Goal: Feedback & Contribution: Leave review/rating

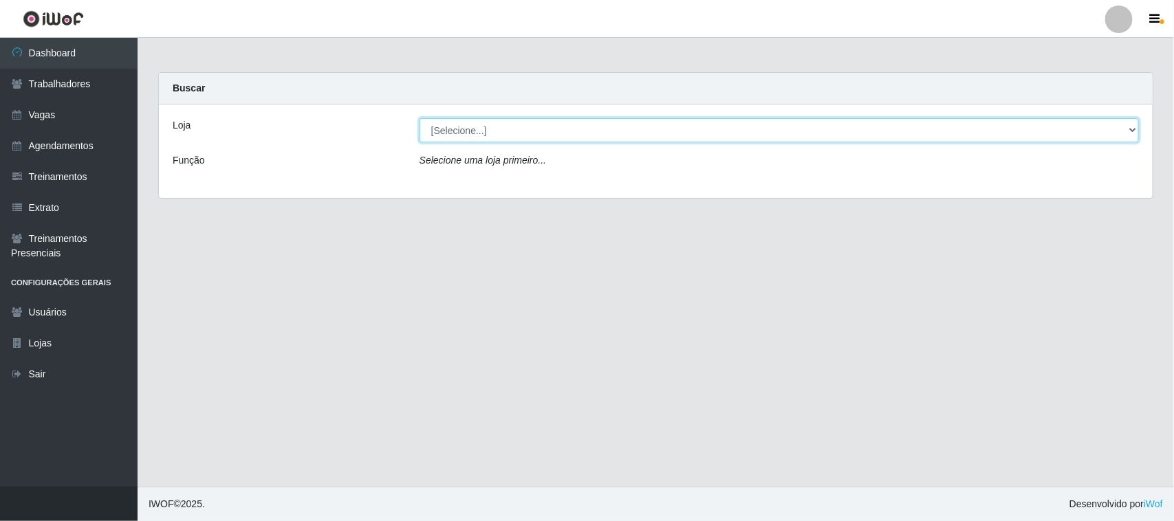
click at [1130, 126] on select "[Selecione...] Nordestão - [GEOGRAPHIC_DATA]" at bounding box center [780, 130] width 720 height 24
select select "420"
click at [420, 118] on select "[Selecione...] Nordestão - [GEOGRAPHIC_DATA]" at bounding box center [780, 130] width 720 height 24
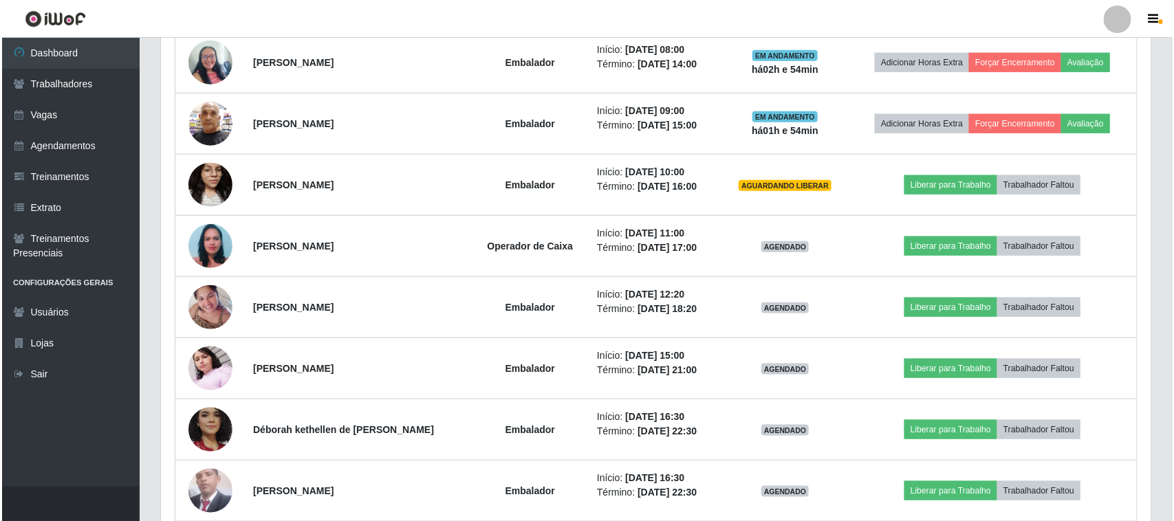
scroll to position [566, 0]
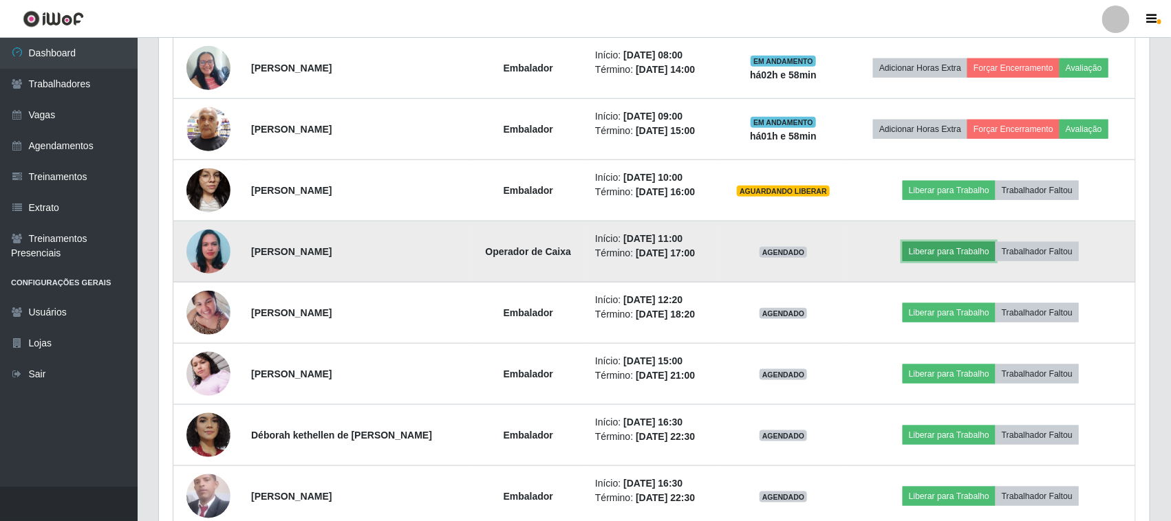
click at [936, 253] on button "Liberar para Trabalho" at bounding box center [949, 251] width 93 height 19
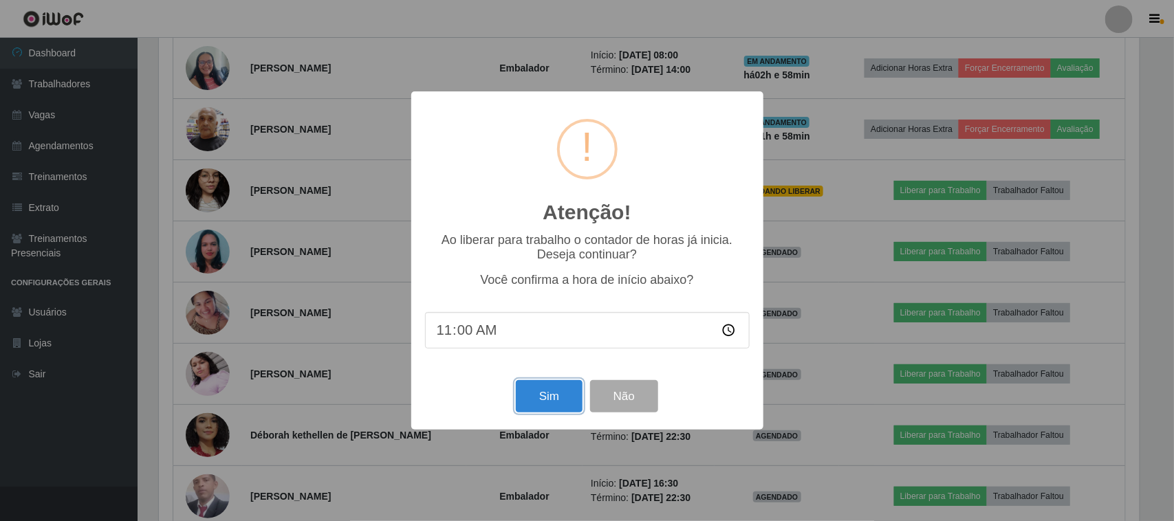
click at [541, 401] on button "Sim" at bounding box center [549, 396] width 67 height 32
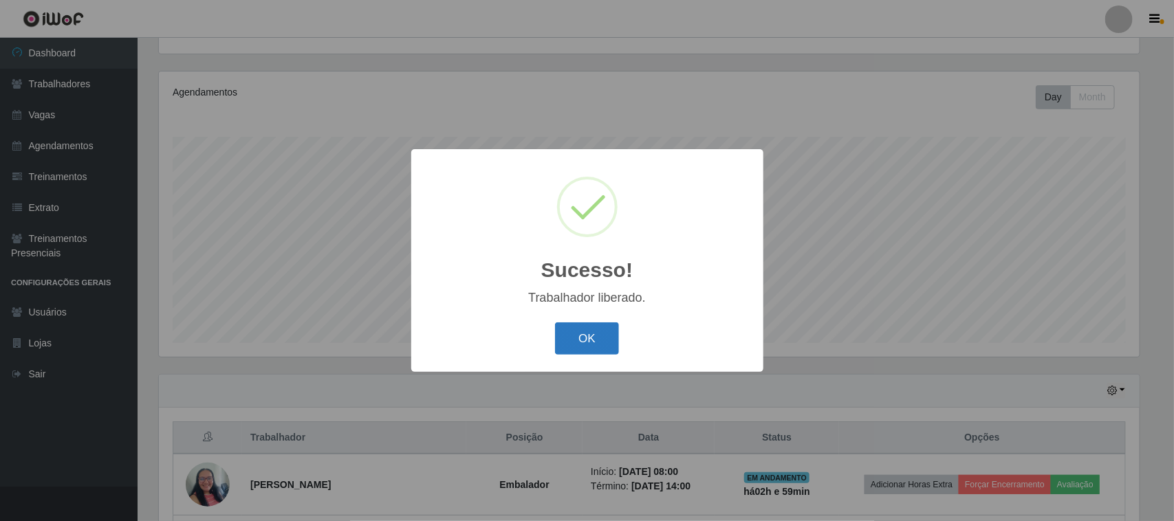
click at [579, 334] on button "OK" at bounding box center [587, 339] width 64 height 32
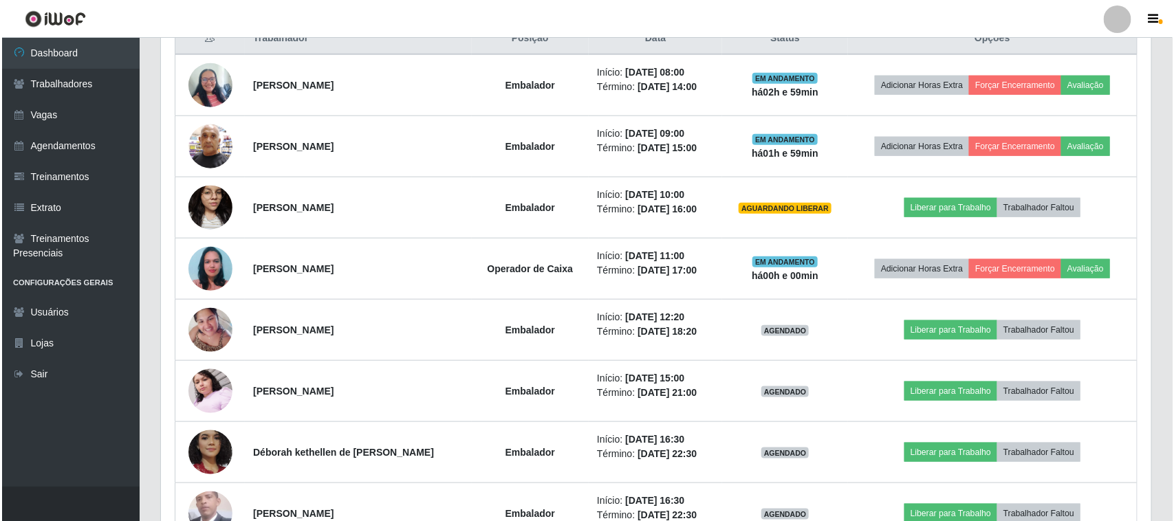
scroll to position [579, 0]
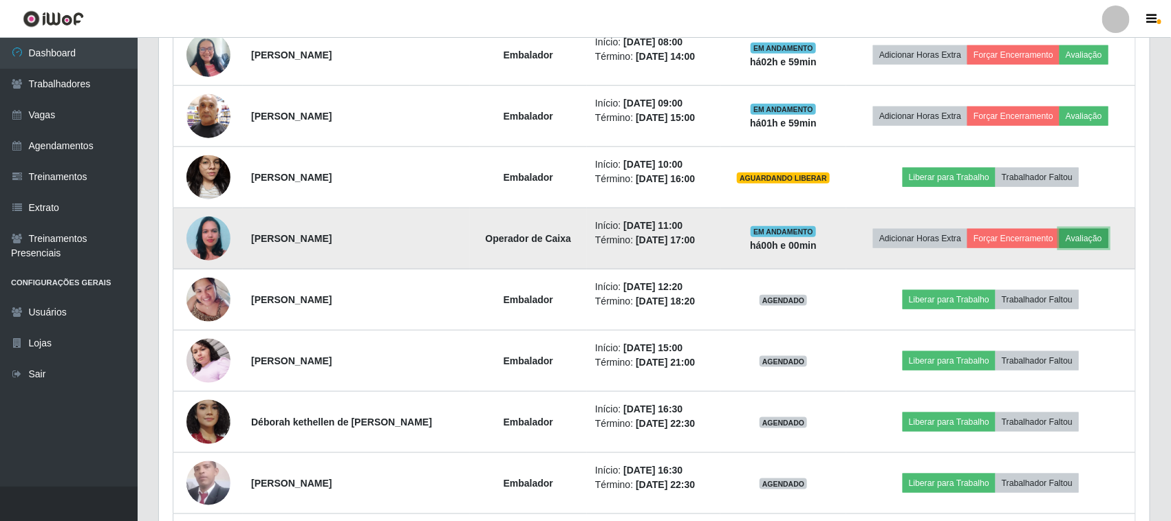
click at [1101, 239] on button "Avaliação" at bounding box center [1083, 238] width 49 height 19
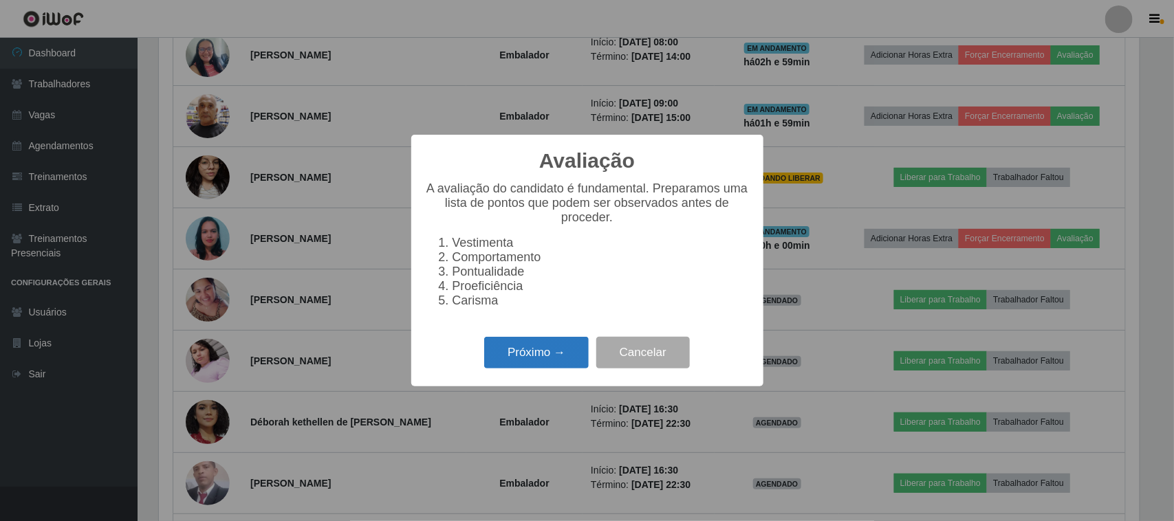
click at [533, 363] on button "Próximo →" at bounding box center [536, 353] width 105 height 32
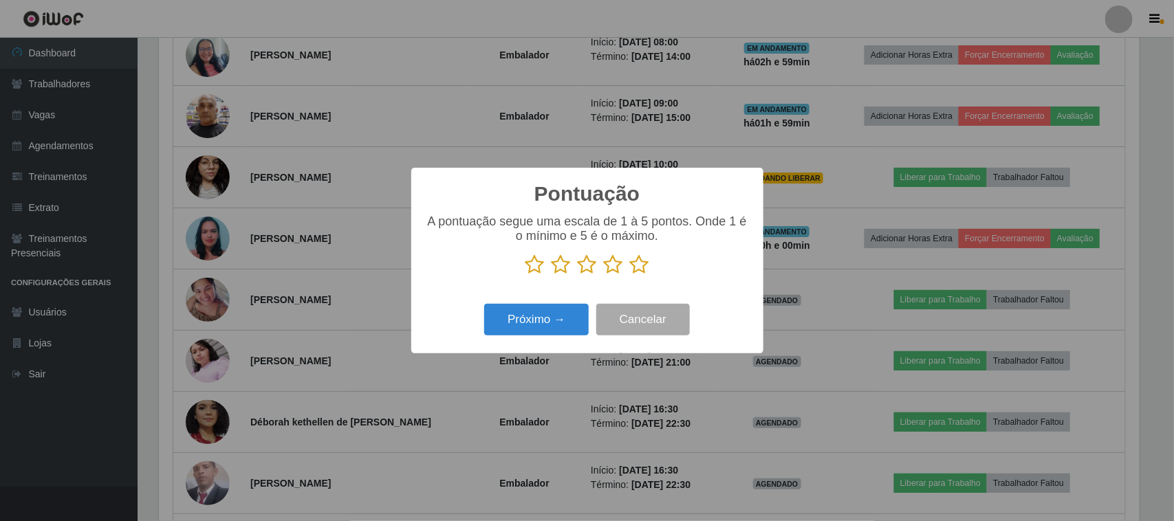
scroll to position [687687, 686991]
click at [641, 269] on icon at bounding box center [639, 265] width 19 height 21
click at [630, 275] on input "radio" at bounding box center [630, 275] width 0 height 0
click at [532, 319] on button "Próximo →" at bounding box center [536, 320] width 105 height 32
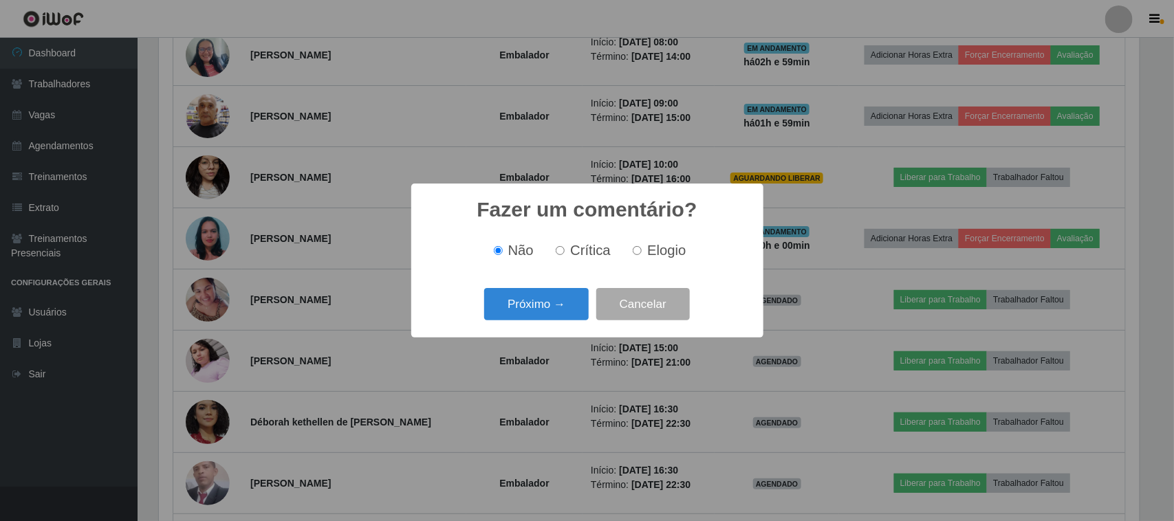
click at [574, 252] on span "Crítica" at bounding box center [590, 250] width 41 height 15
click at [565, 252] on input "Crítica" at bounding box center [560, 250] width 9 height 9
radio input "true"
click at [537, 301] on button "Próximo →" at bounding box center [536, 304] width 105 height 32
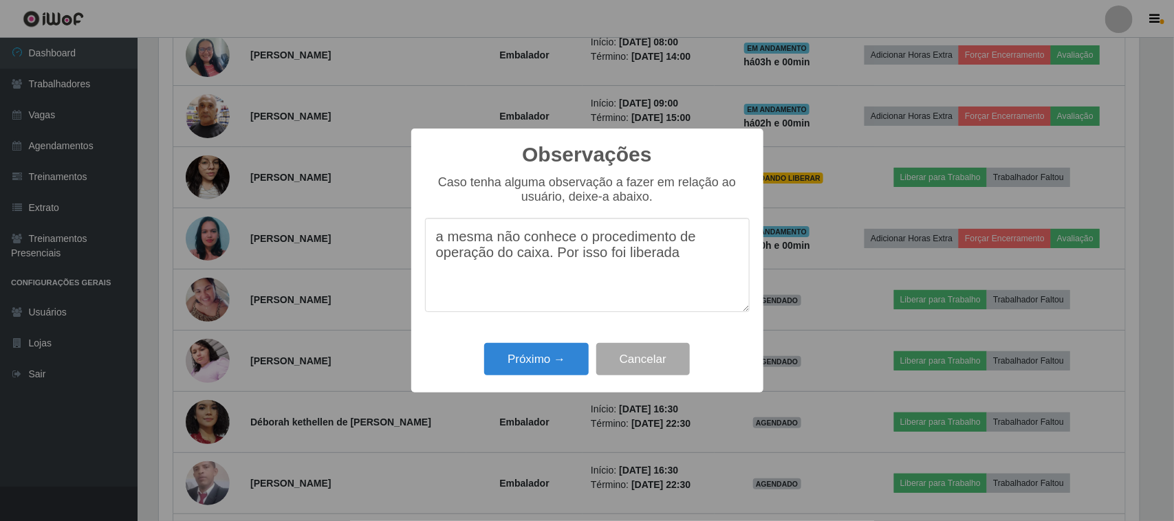
click at [546, 259] on textarea "a mesma não conhece o procedimento de operação do caixa. Por isso foi liberada" at bounding box center [587, 265] width 325 height 94
click at [652, 290] on textarea "a mesma não conhece o procedimento de operação do caixa nordestão. Por isso foi…" at bounding box center [587, 265] width 325 height 94
type textarea "a mesma não conhece o procedimento de operação do caixa nordestão. Por isso foi…"
click at [525, 360] on button "Próximo →" at bounding box center [536, 359] width 105 height 32
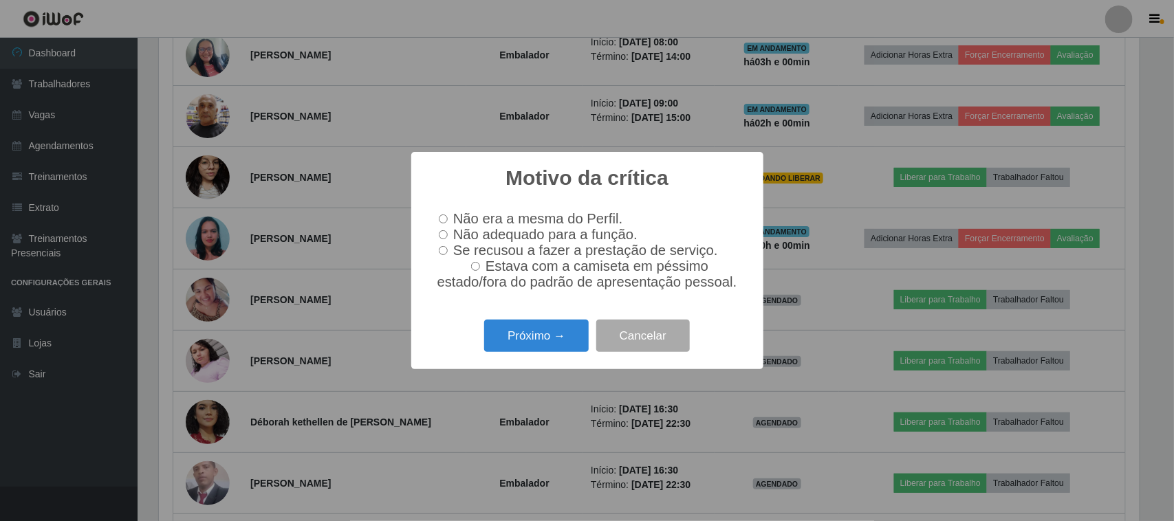
click at [444, 232] on input "Não adequado para a função." at bounding box center [443, 234] width 9 height 9
radio input "true"
click at [544, 336] on button "Próximo →" at bounding box center [536, 336] width 105 height 32
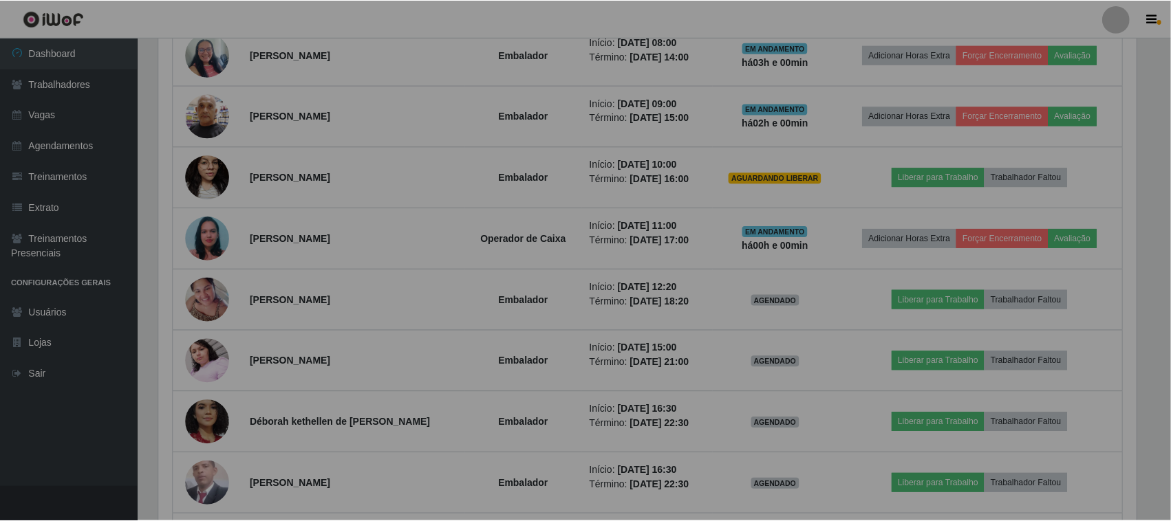
scroll to position [286, 991]
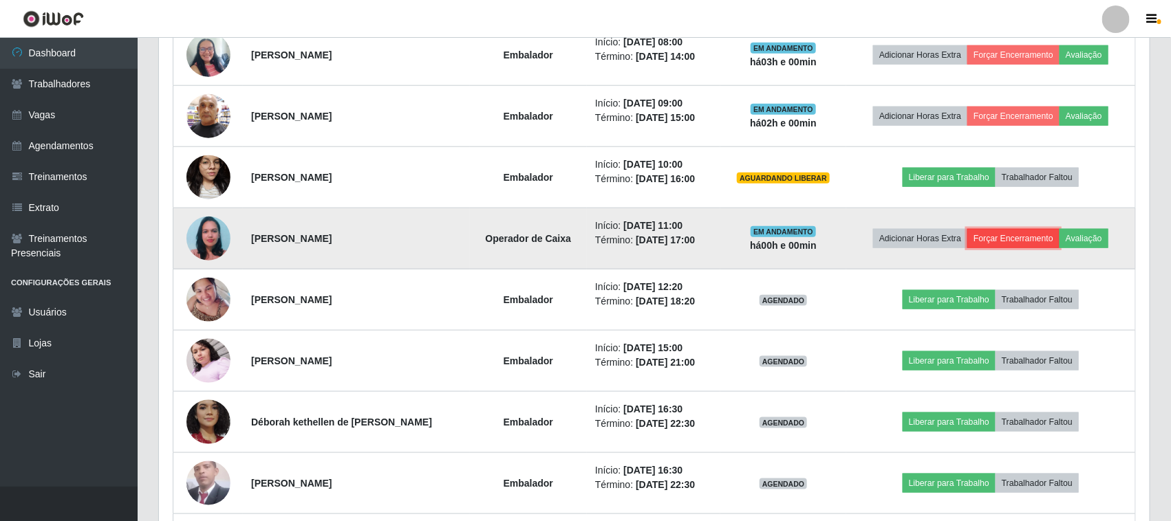
click at [1024, 235] on button "Forçar Encerramento" at bounding box center [1013, 238] width 92 height 19
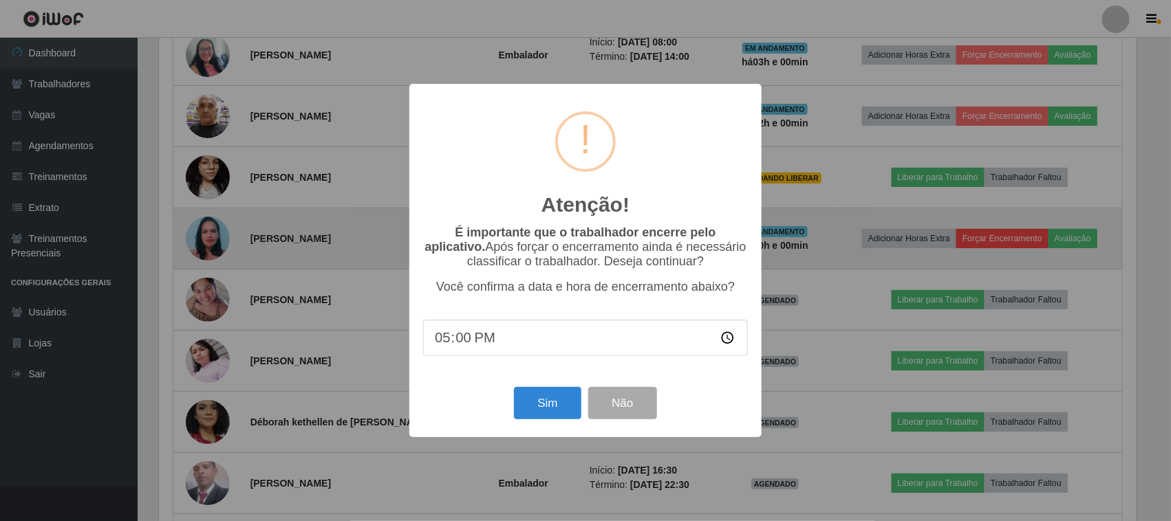
scroll to position [286, 981]
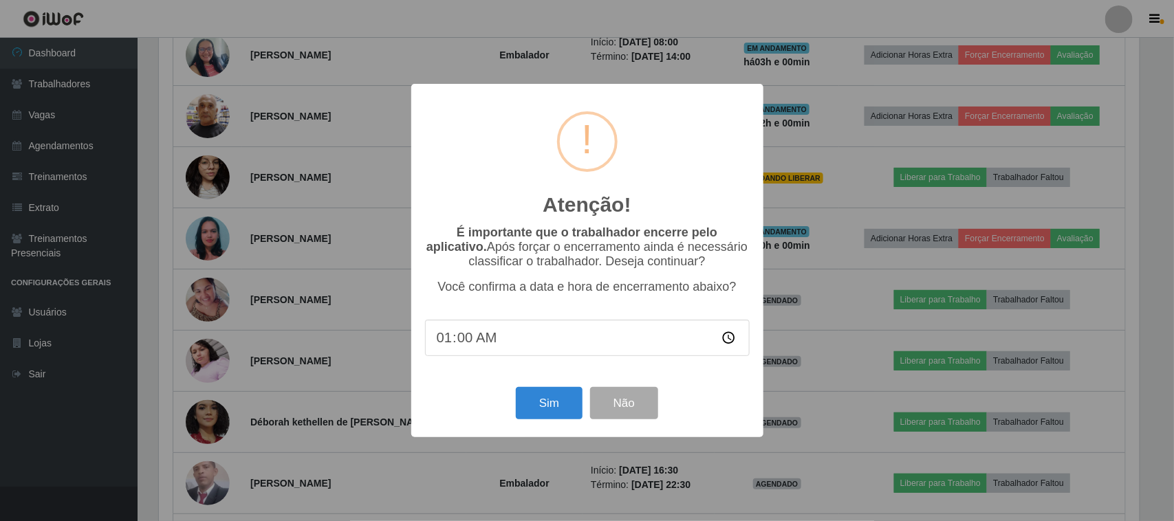
type input "11:00"
click at [548, 403] on button "Sim" at bounding box center [549, 403] width 67 height 32
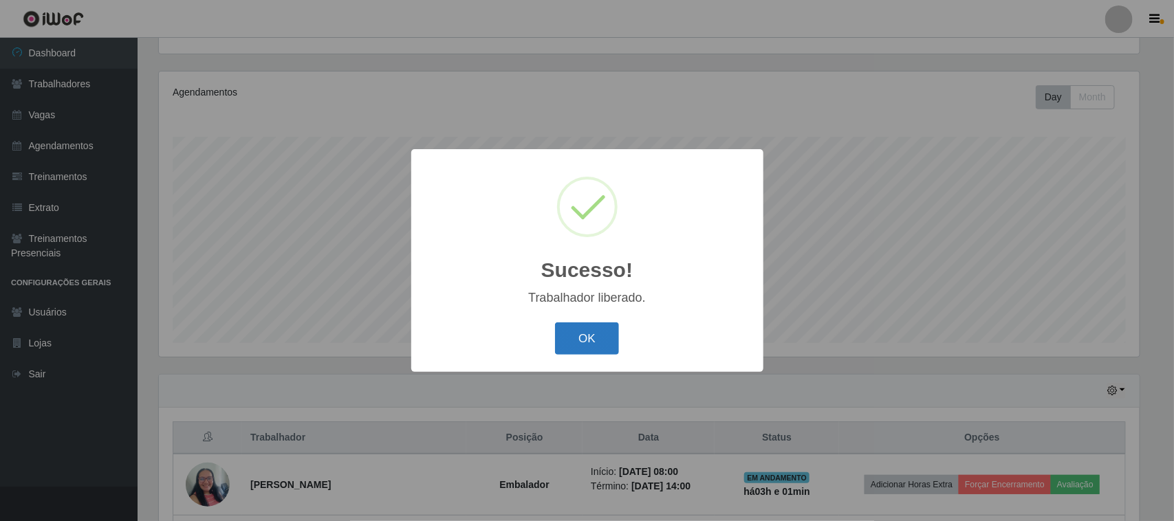
click at [579, 325] on button "OK" at bounding box center [587, 339] width 64 height 32
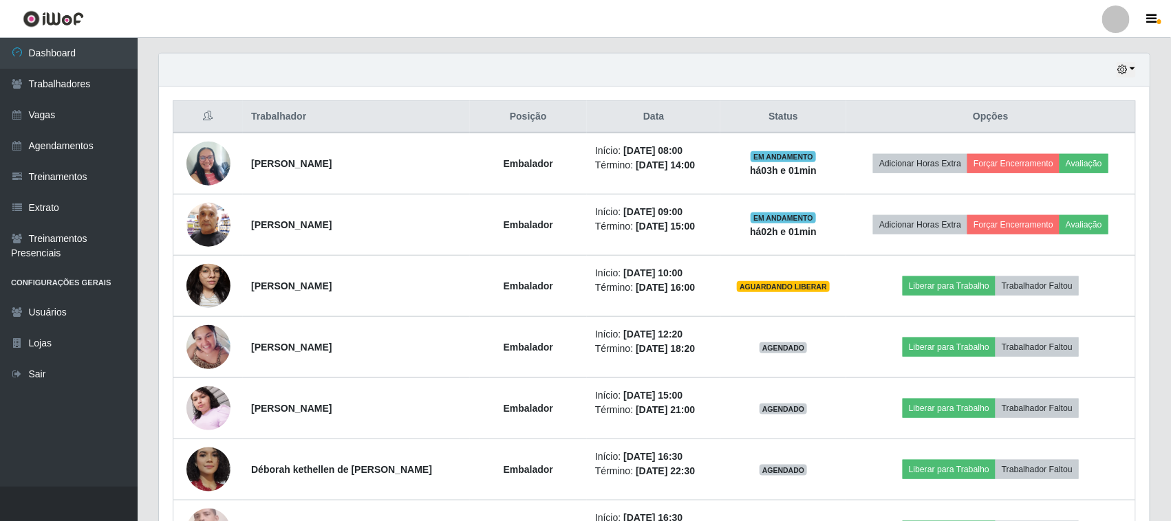
scroll to position [493, 0]
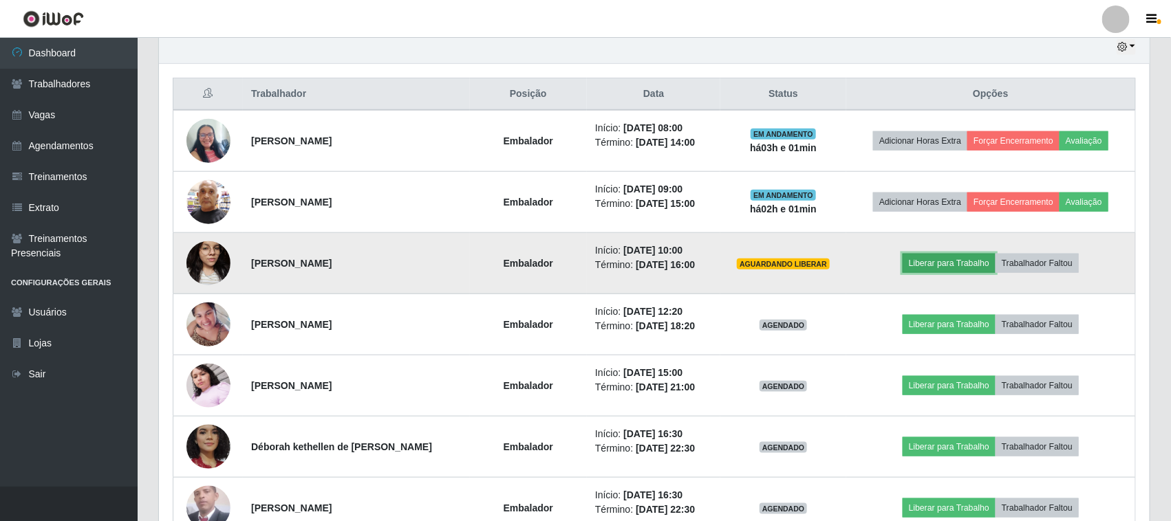
click at [951, 266] on button "Liberar para Trabalho" at bounding box center [949, 263] width 93 height 19
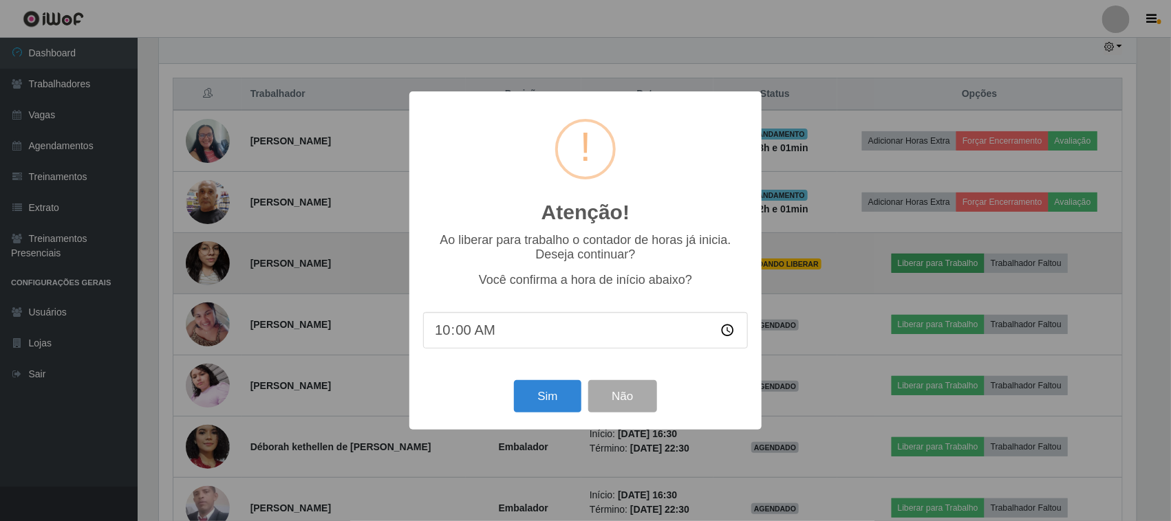
scroll to position [286, 981]
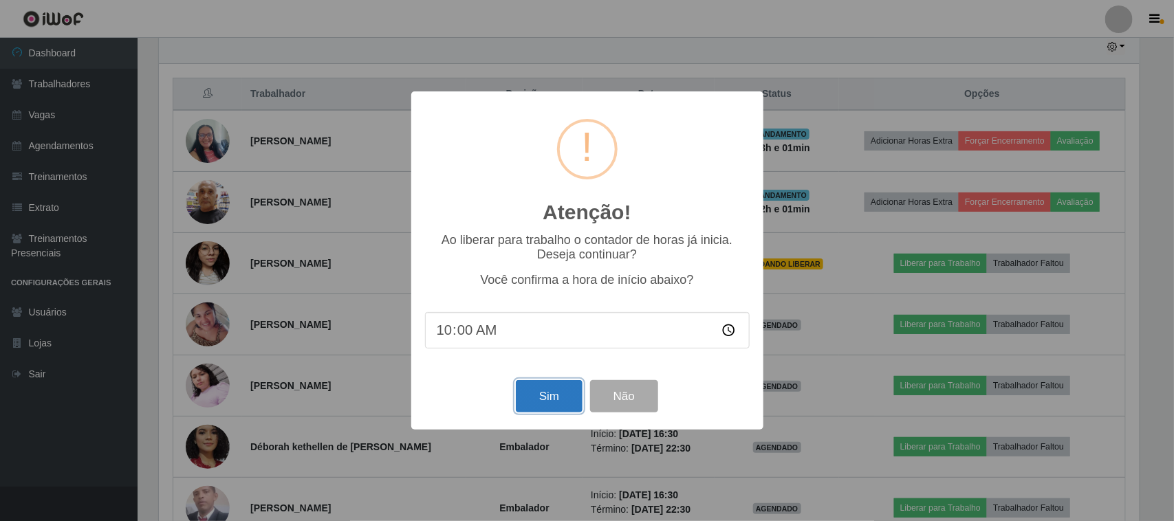
click at [547, 406] on button "Sim" at bounding box center [549, 396] width 67 height 32
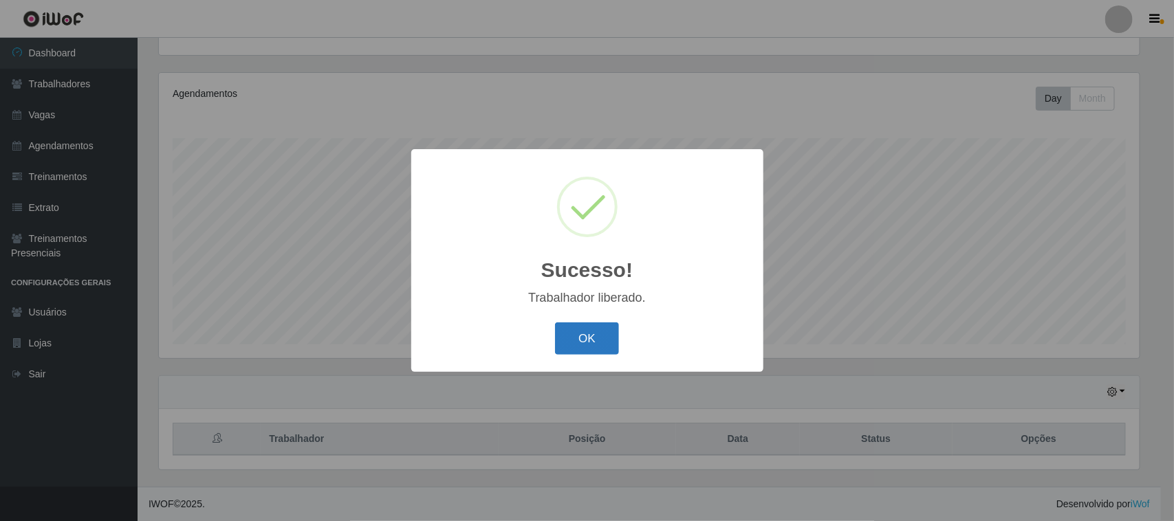
click at [583, 334] on button "OK" at bounding box center [587, 339] width 64 height 32
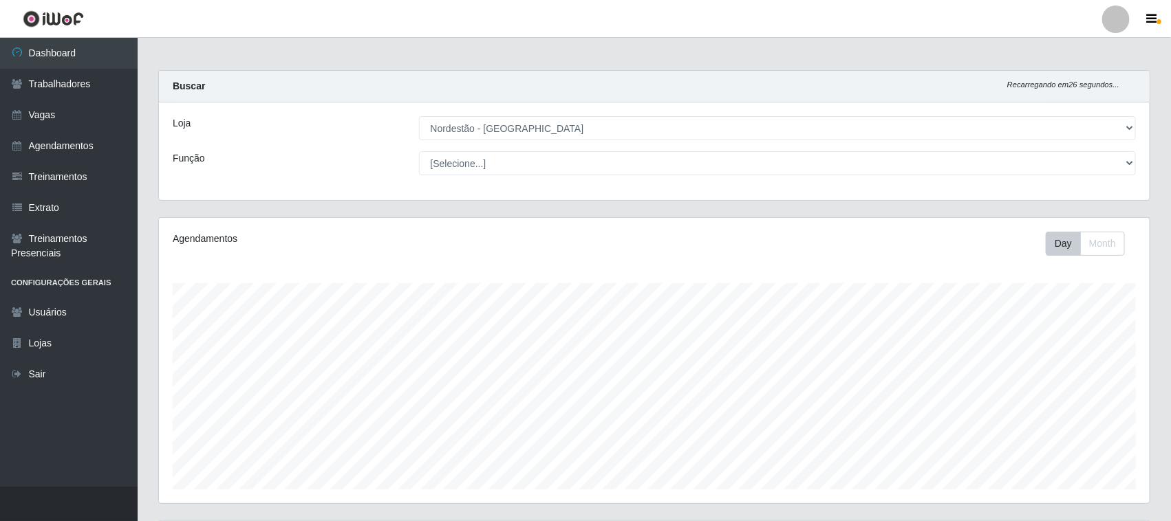
scroll to position [0, 0]
